Goal: Navigation & Orientation: Find specific page/section

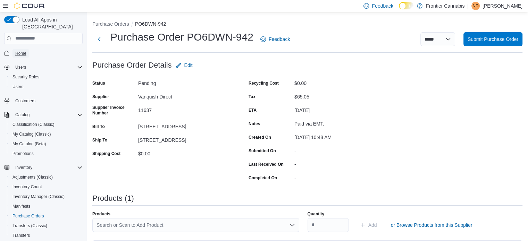
click at [21, 51] on span "Home" at bounding box center [20, 54] width 11 height 6
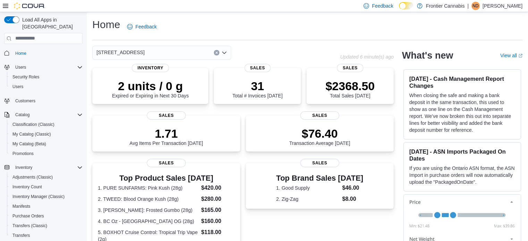
click at [222, 53] on icon "Open list of options" at bounding box center [225, 53] width 6 height 6
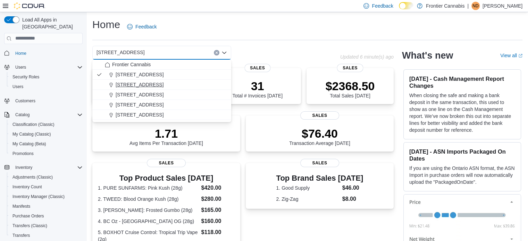
click at [148, 83] on span "[STREET_ADDRESS]" at bounding box center [140, 84] width 48 height 7
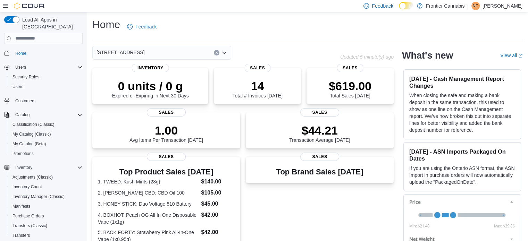
click at [223, 53] on icon "Open list of options" at bounding box center [225, 53] width 6 height 6
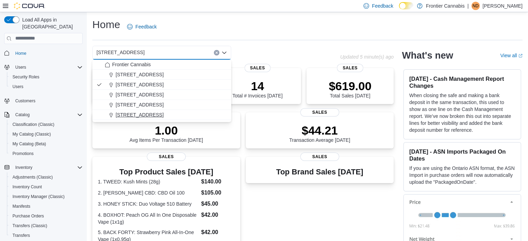
click at [164, 115] on span "[STREET_ADDRESS]" at bounding box center [140, 114] width 48 height 7
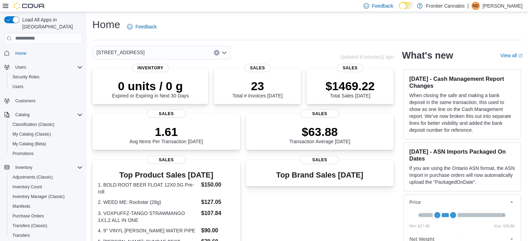
click at [223, 54] on icon "Open list of options" at bounding box center [225, 53] width 6 height 6
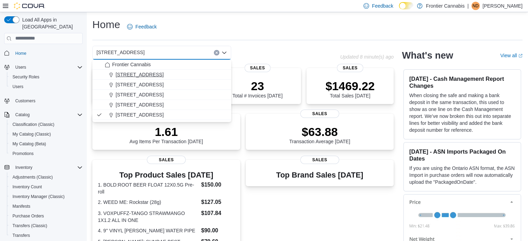
click at [154, 75] on span "[STREET_ADDRESS]" at bounding box center [140, 74] width 48 height 7
